Goal: Use online tool/utility: Utilize a website feature to perform a specific function

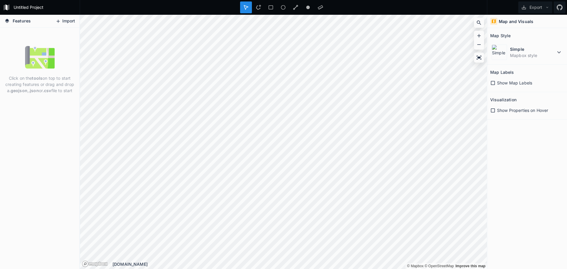
click at [67, 24] on button "Import" at bounding box center [65, 21] width 25 height 9
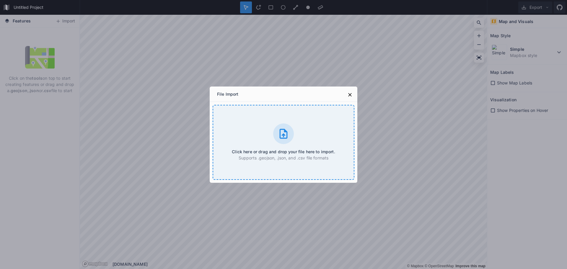
click at [280, 145] on div "Click here or drag and drop your file here to import. Supports .geojson, .json,…" at bounding box center [284, 142] width 142 height 75
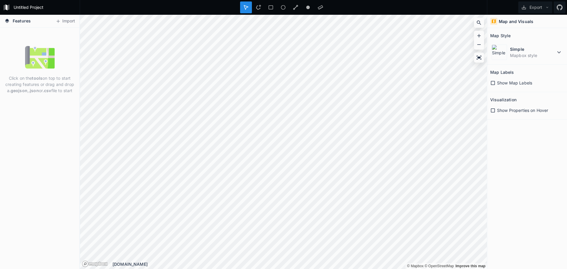
click at [511, 158] on div "Features Import Click on the tools on top to start creating features or drag an…" at bounding box center [283, 142] width 567 height 254
click at [559, 53] on icon at bounding box center [559, 52] width 4 height 2
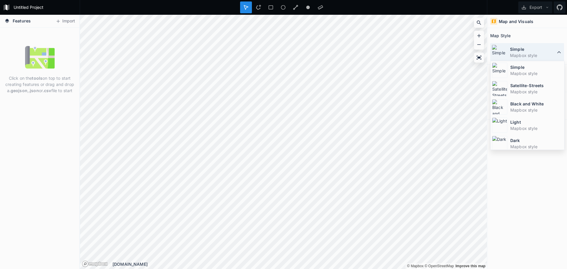
click at [559, 53] on icon at bounding box center [559, 52] width 7 height 7
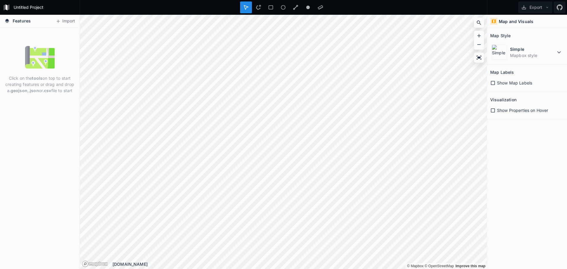
click at [23, 8] on form "Untitled Project" at bounding box center [45, 7] width 67 height 9
click at [43, 142] on div "Click on the tools on top to start creating features or drag and drop a .geojso…" at bounding box center [39, 148] width 79 height 241
click at [69, 22] on button "Import" at bounding box center [65, 21] width 25 height 9
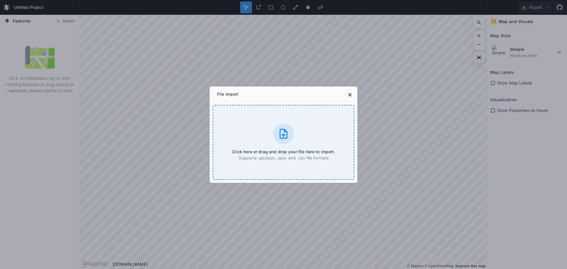
click at [294, 150] on h4 "Click here or drag and drop your file here to import." at bounding box center [283, 152] width 103 height 6
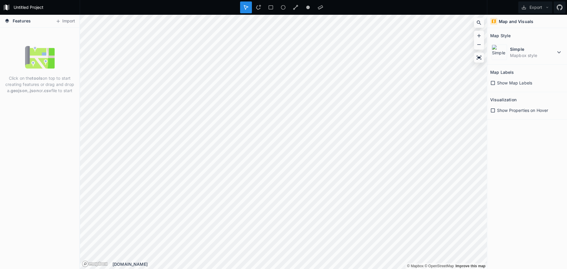
click at [517, 86] on div "Show Map Labels" at bounding box center [527, 83] width 74 height 12
click at [495, 85] on icon at bounding box center [492, 82] width 5 height 5
click at [490, 79] on section "Map Labels Show Map Labels" at bounding box center [527, 78] width 80 height 27
click at [493, 110] on icon at bounding box center [492, 110] width 5 height 5
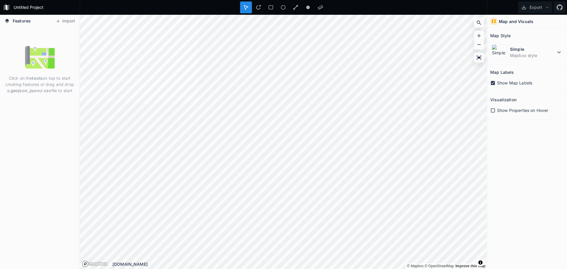
click at [520, 25] on div "Map and Visuals" at bounding box center [527, 21] width 80 height 13
click at [518, 23] on h4 "Map and Visuals" at bounding box center [516, 21] width 35 height 6
click at [502, 36] on h2 "Map Style" at bounding box center [500, 35] width 20 height 9
click at [494, 84] on icon at bounding box center [493, 83] width 4 height 4
